Goal: Use online tool/utility: Utilize a website feature to perform a specific function

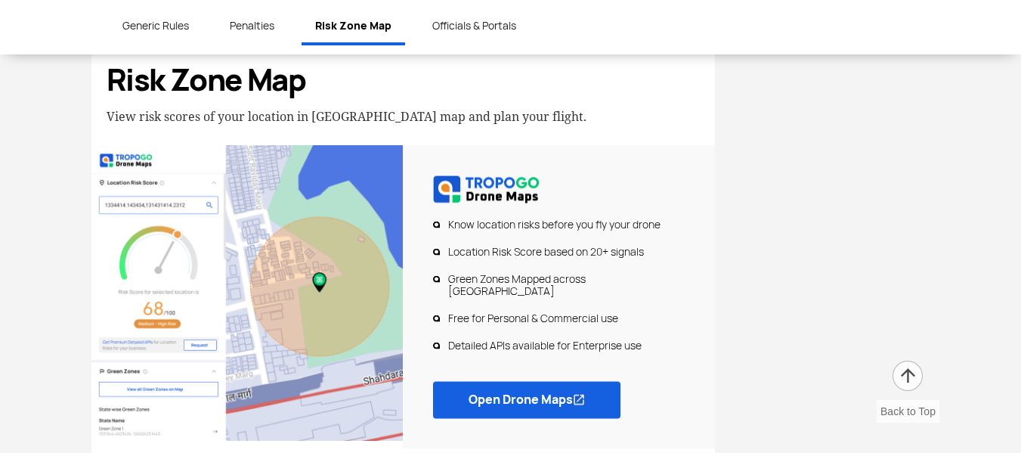
scroll to position [3703, 0]
click at [528, 380] on link "Open Drone Maps" at bounding box center [526, 398] width 187 height 37
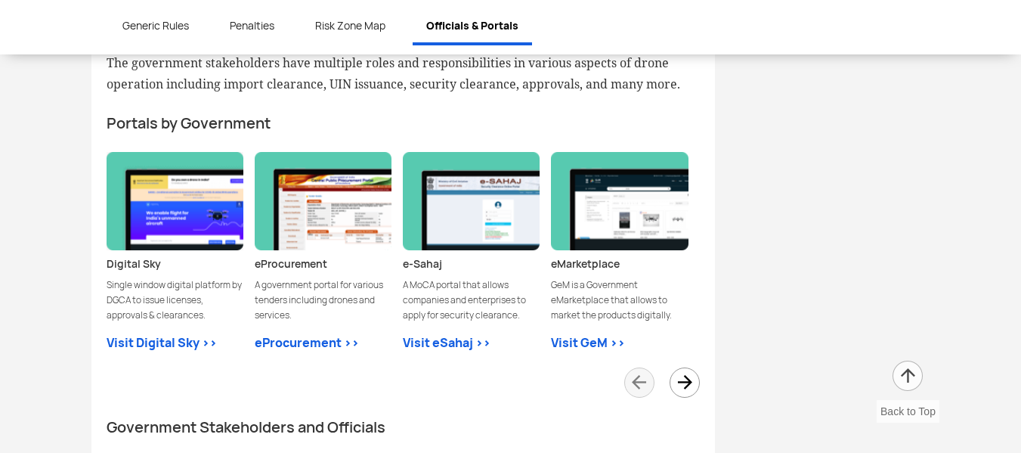
scroll to position [4232, 0]
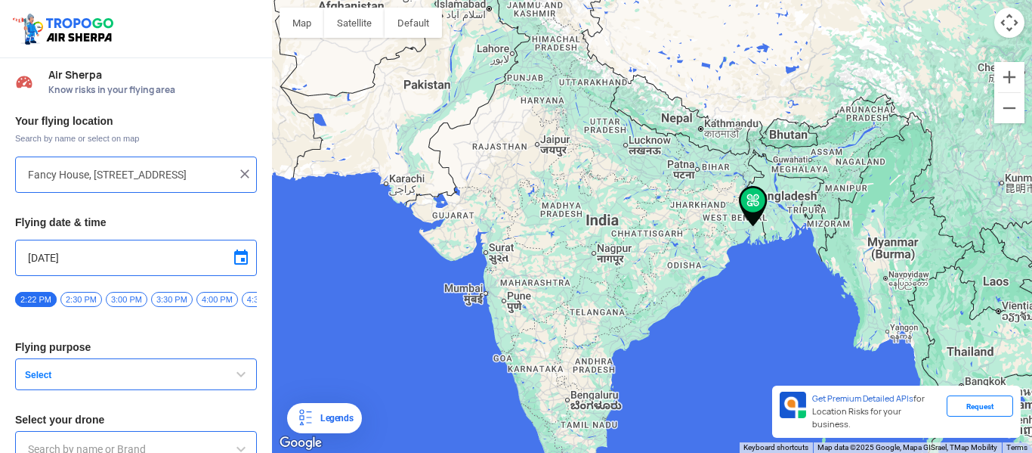
click at [99, 174] on input "Fancy House, [STREET_ADDRESS]" at bounding box center [130, 175] width 205 height 18
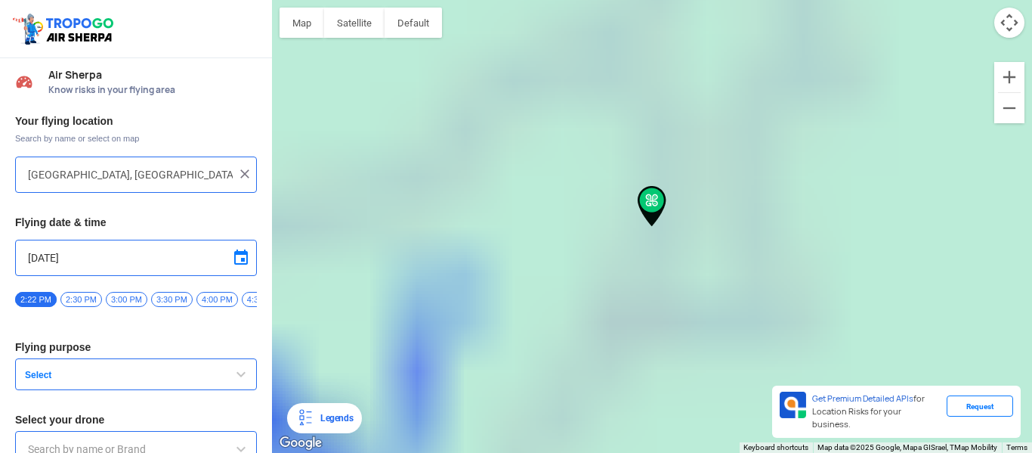
type input "[GEOGRAPHIC_DATA]-[STREET_ADDRESS]"
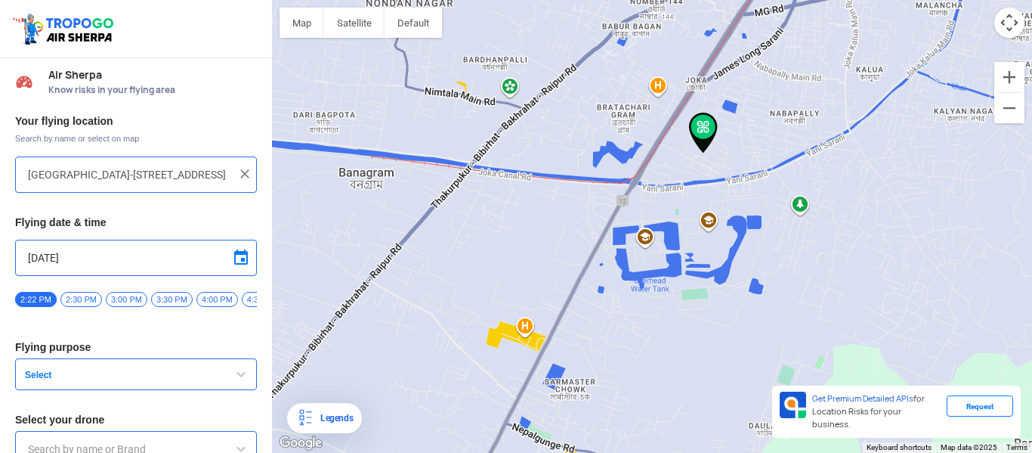
drag, startPoint x: 701, startPoint y: 89, endPoint x: 695, endPoint y: 222, distance: 133.2
click at [695, 222] on div at bounding box center [652, 226] width 760 height 453
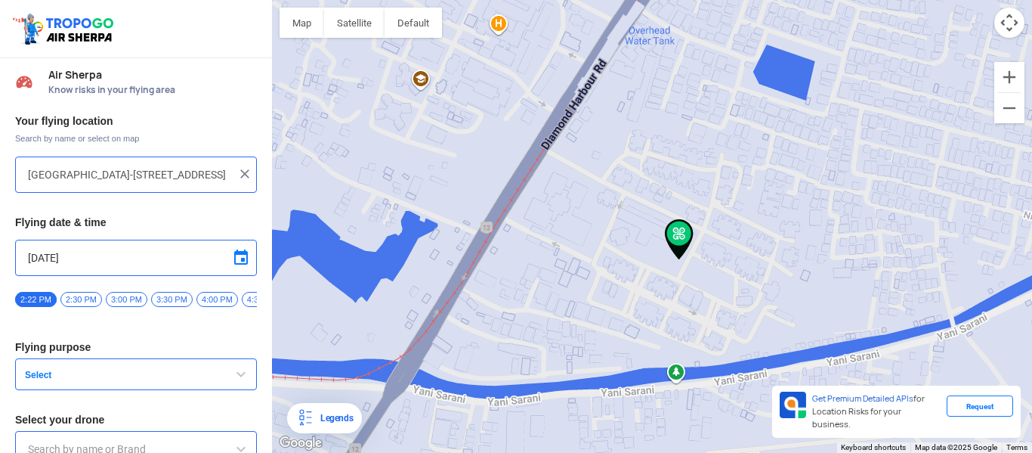
drag, startPoint x: 738, startPoint y: 304, endPoint x: 692, endPoint y: 264, distance: 61.1
click at [692, 264] on div at bounding box center [652, 226] width 760 height 453
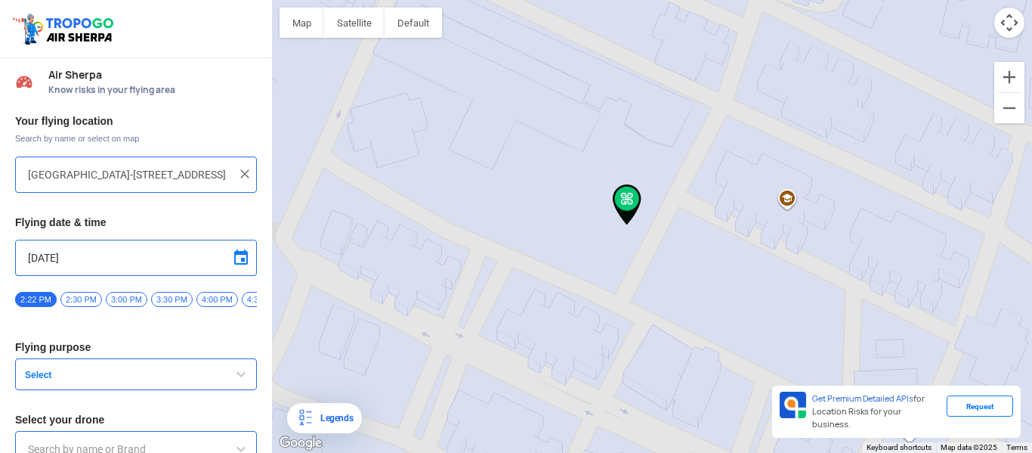
drag, startPoint x: 633, startPoint y: 263, endPoint x: 676, endPoint y: 265, distance: 42.4
click at [676, 265] on div at bounding box center [652, 226] width 760 height 453
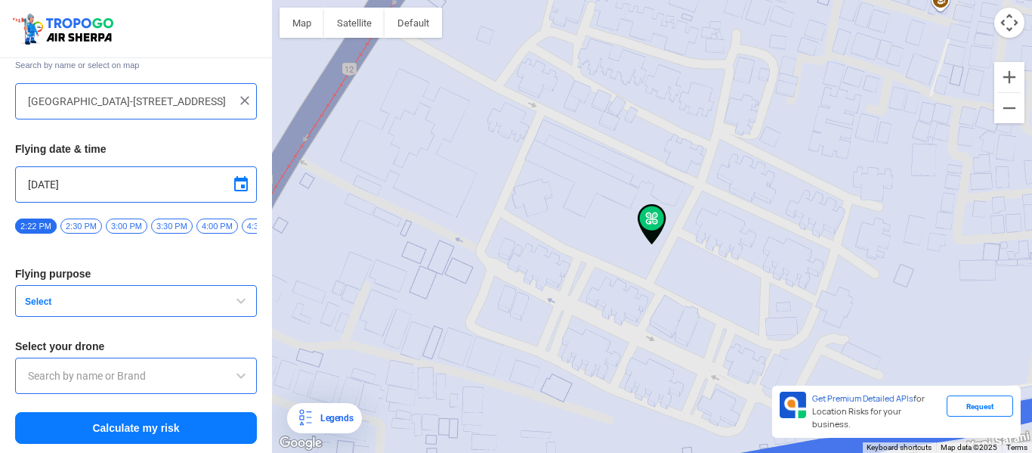
scroll to position [79, 0]
click at [137, 310] on button "Select" at bounding box center [136, 301] width 242 height 32
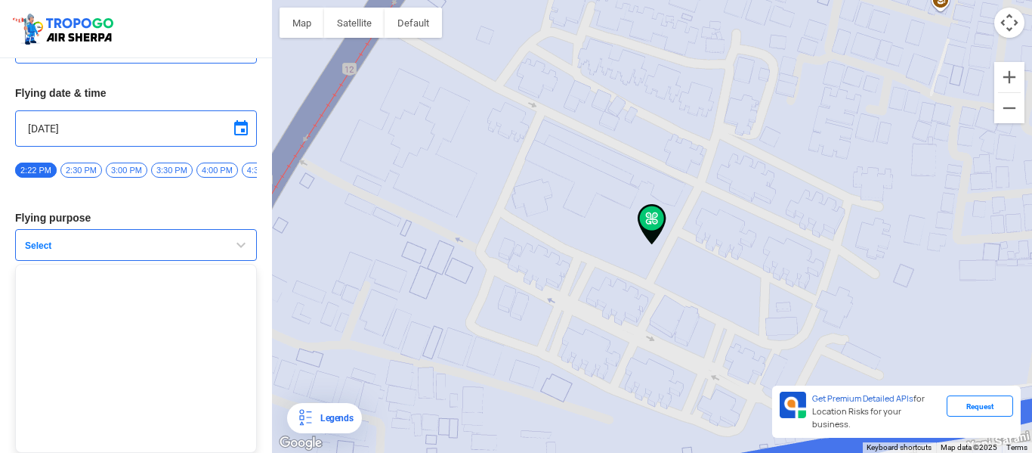
scroll to position [0, 209]
click at [141, 164] on span "5:30 PM" at bounding box center [145, 169] width 42 height 15
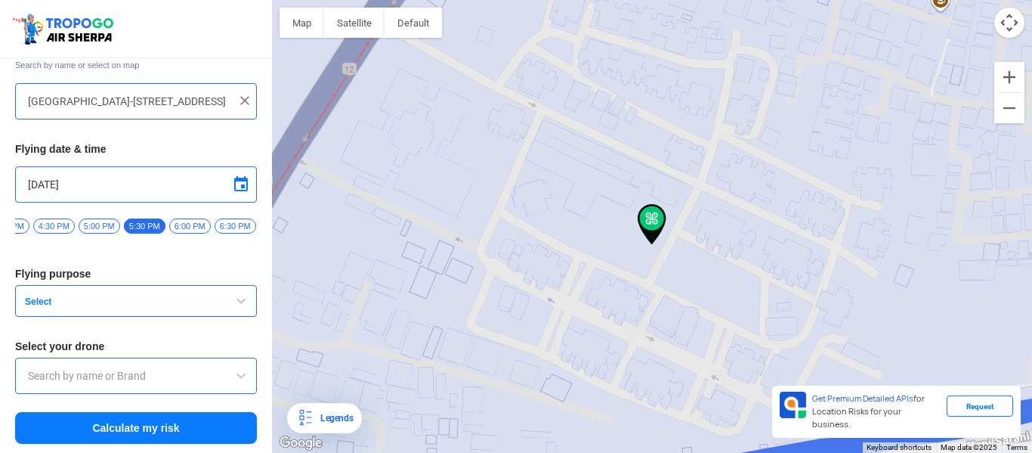
click at [166, 305] on span "Select" at bounding box center [113, 302] width 189 height 12
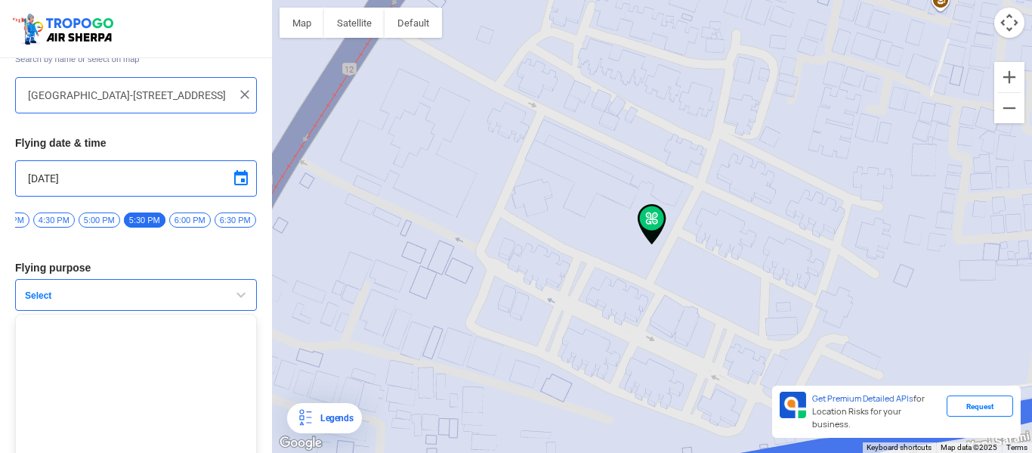
click at [166, 302] on span "Select" at bounding box center [113, 295] width 189 height 12
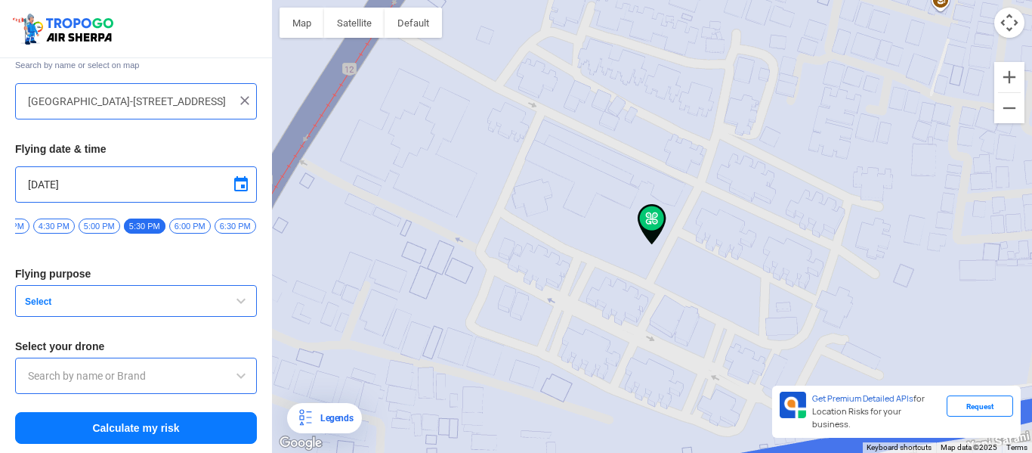
click at [113, 305] on span "Select" at bounding box center [113, 302] width 189 height 12
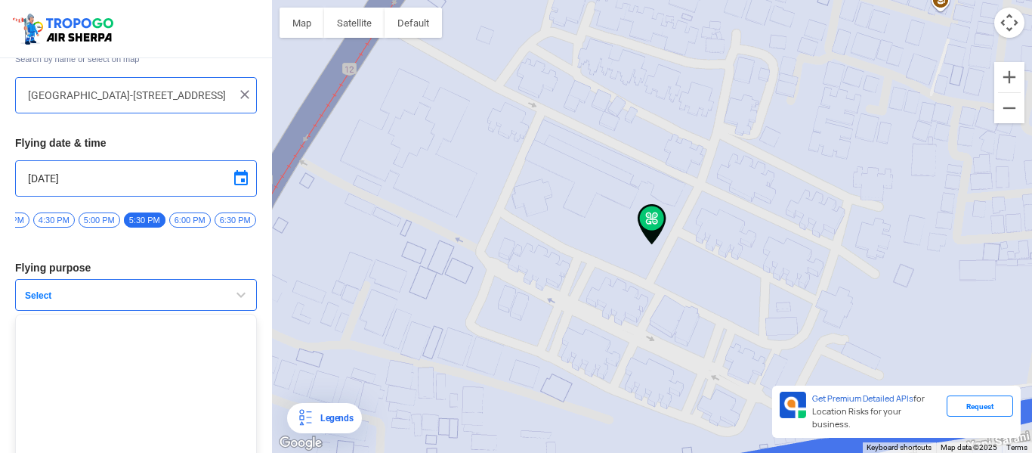
click at [113, 302] on span "Select" at bounding box center [113, 295] width 189 height 12
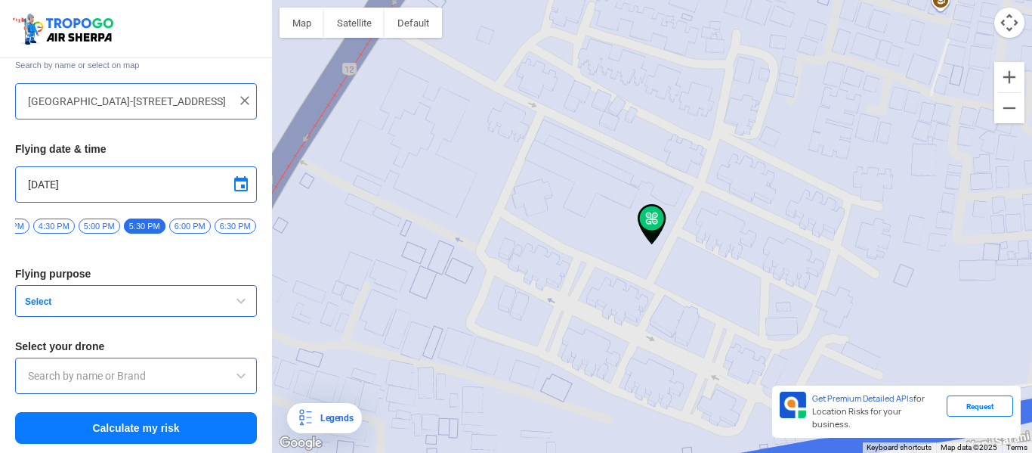
click at [144, 373] on input "text" at bounding box center [136, 376] width 216 height 18
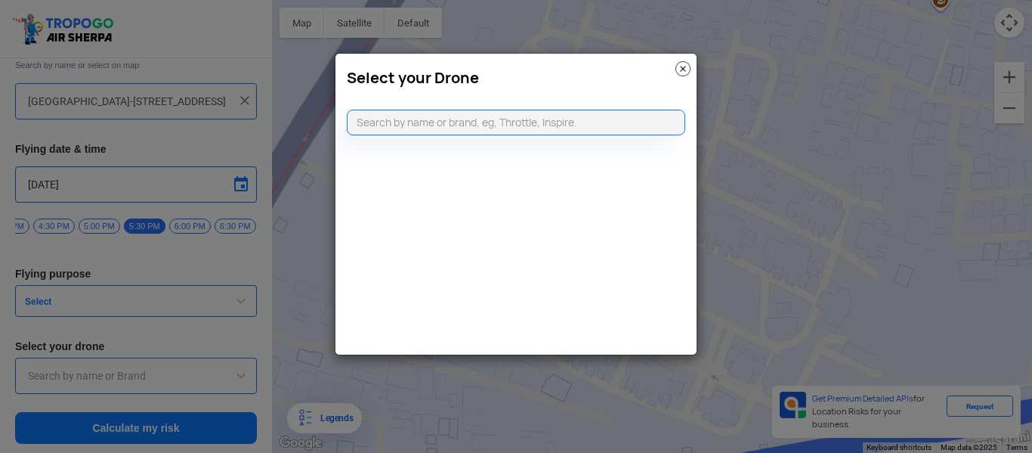
click at [682, 72] on img at bounding box center [683, 68] width 15 height 15
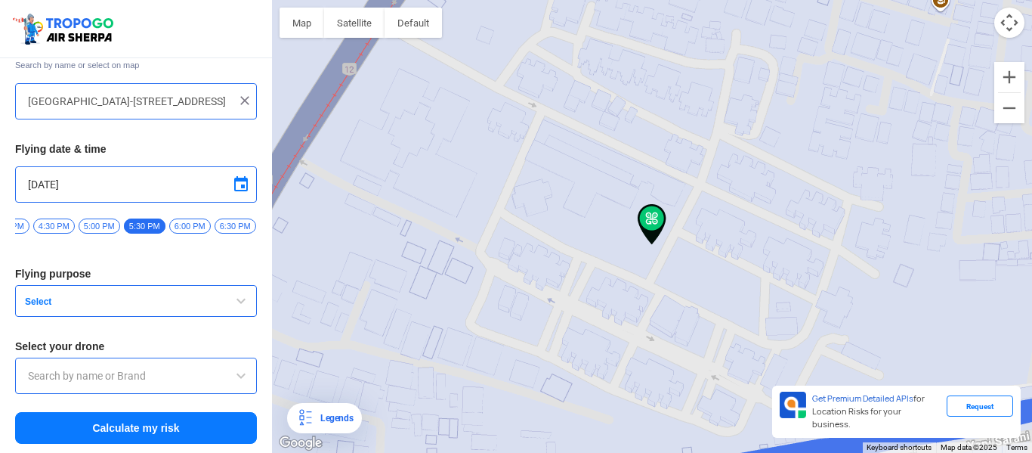
click at [151, 425] on button "Calculate my risk" at bounding box center [136, 428] width 242 height 32
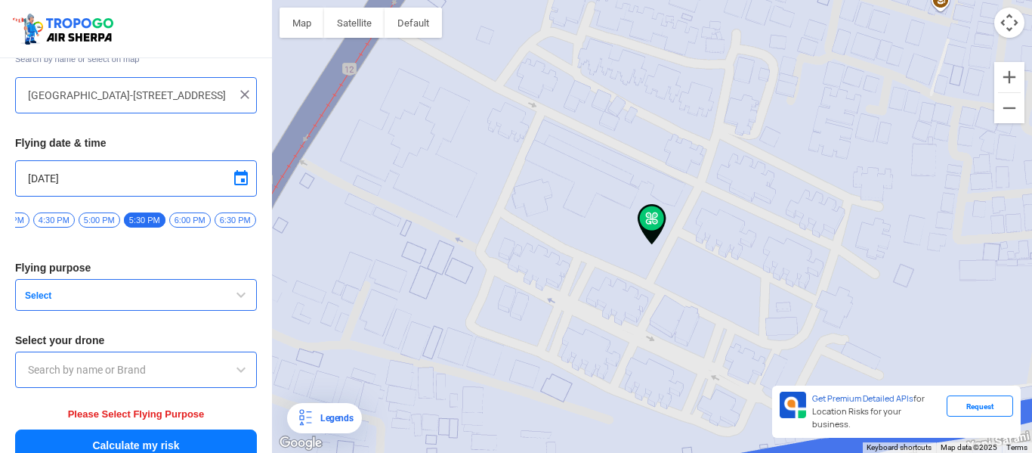
click at [165, 302] on span "Select" at bounding box center [113, 295] width 189 height 12
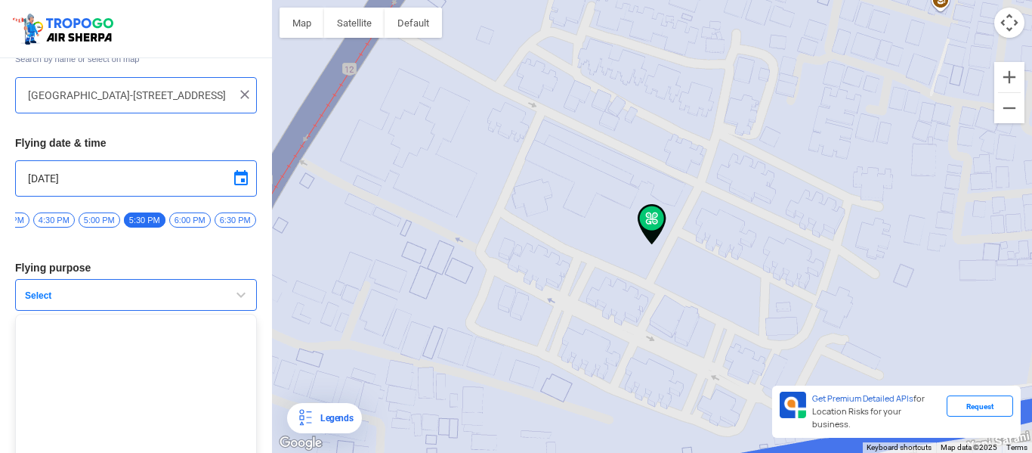
click at [153, 364] on ul at bounding box center [136, 408] width 242 height 189
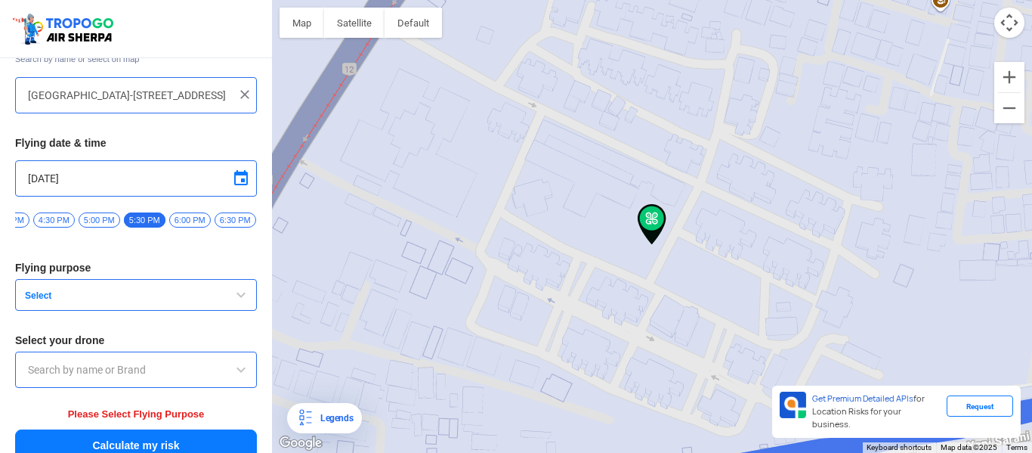
click at [145, 373] on input "text" at bounding box center [136, 370] width 216 height 18
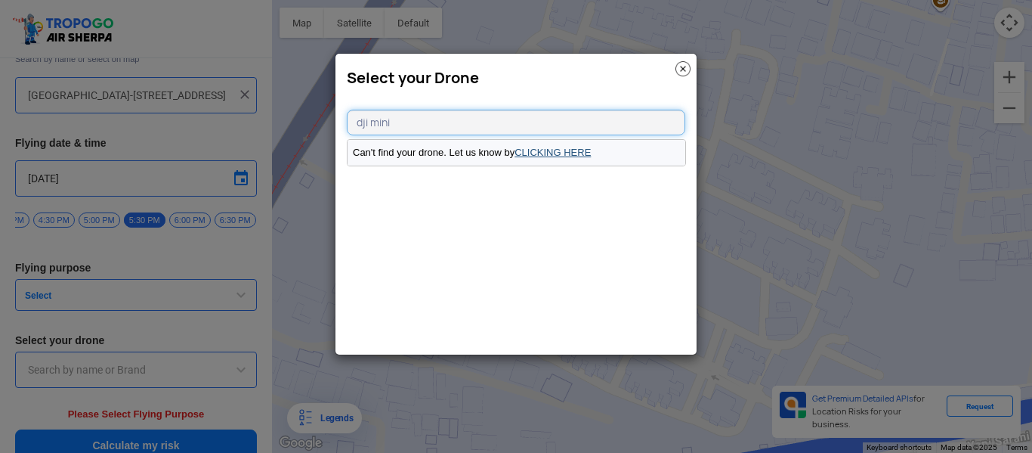
type input "dji mini"
click at [559, 152] on link "CLICKING HERE" at bounding box center [553, 152] width 76 height 11
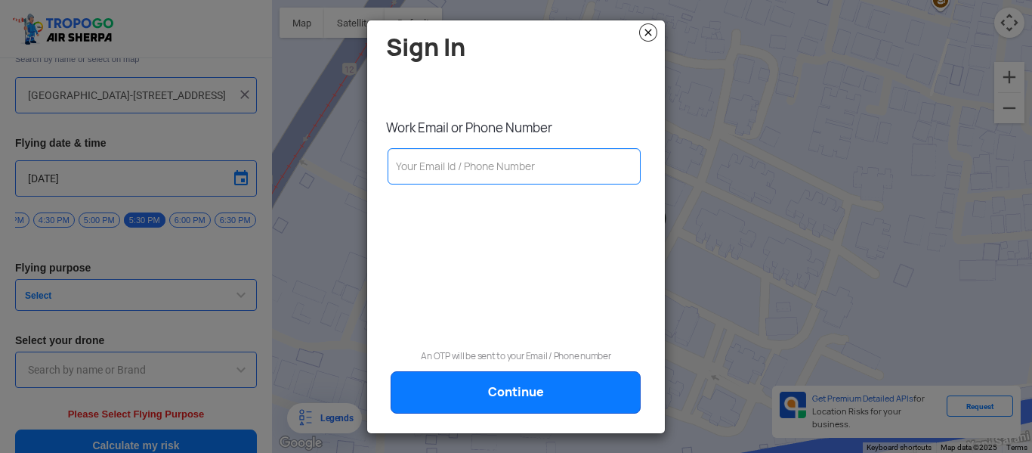
click at [648, 32] on img at bounding box center [648, 32] width 18 height 18
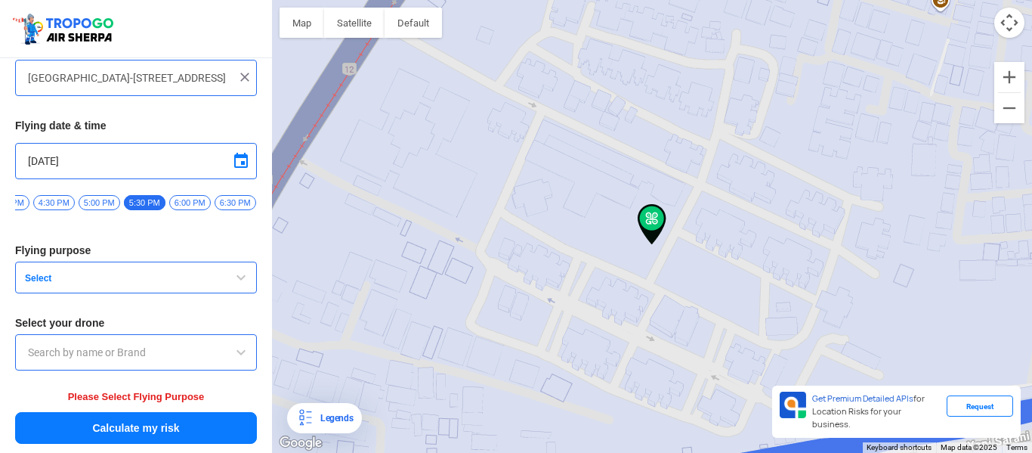
scroll to position [0, 0]
